Goal: Ask a question

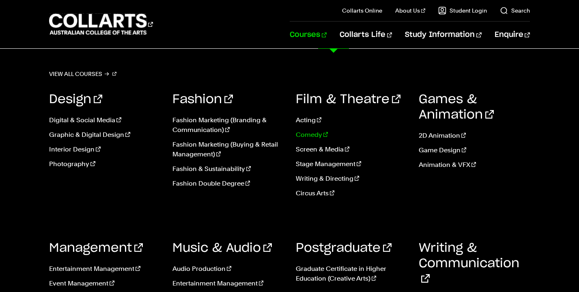
scroll to position [229, 0]
click at [81, 165] on link "Photography" at bounding box center [104, 164] width 111 height 10
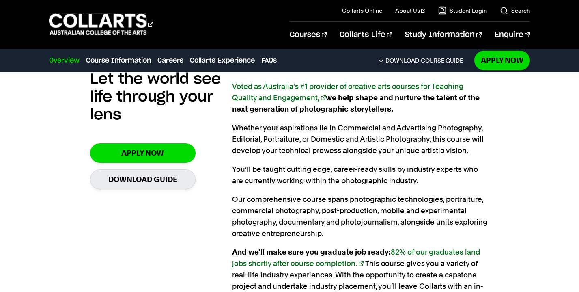
scroll to position [518, 0]
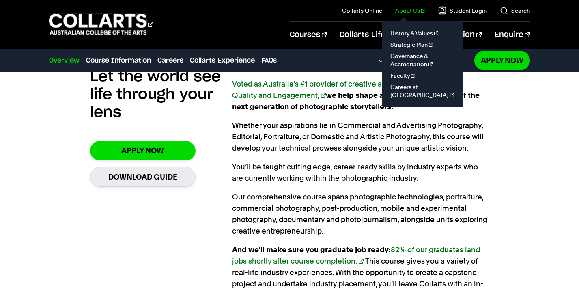
click at [411, 11] on link "About Us" at bounding box center [410, 10] width 30 height 8
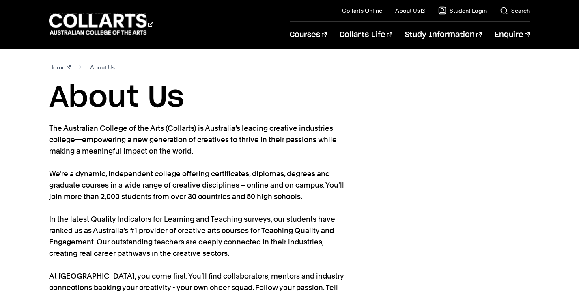
click at [446, 279] on section "Home About Us About Us The Australian College of the Arts (Collarts) is Austral…" at bounding box center [289, 194] width 480 height 291
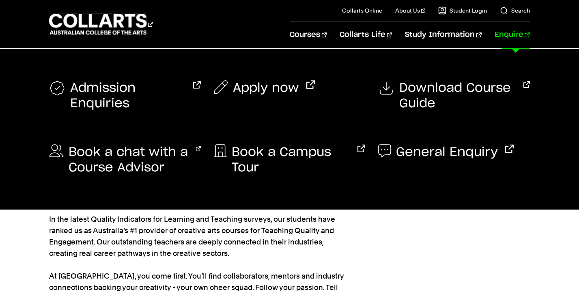
click at [516, 34] on link "Enquire" at bounding box center [511, 34] width 35 height 27
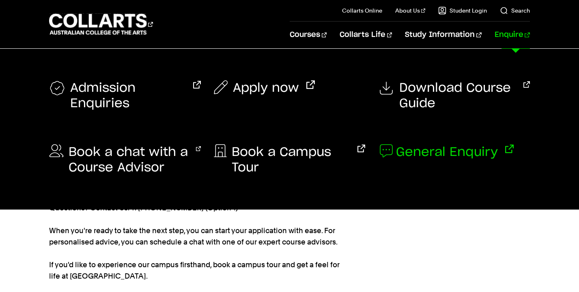
click at [451, 159] on span "General Enquiry" at bounding box center [447, 151] width 102 height 15
